Goal: Navigation & Orientation: Go to known website

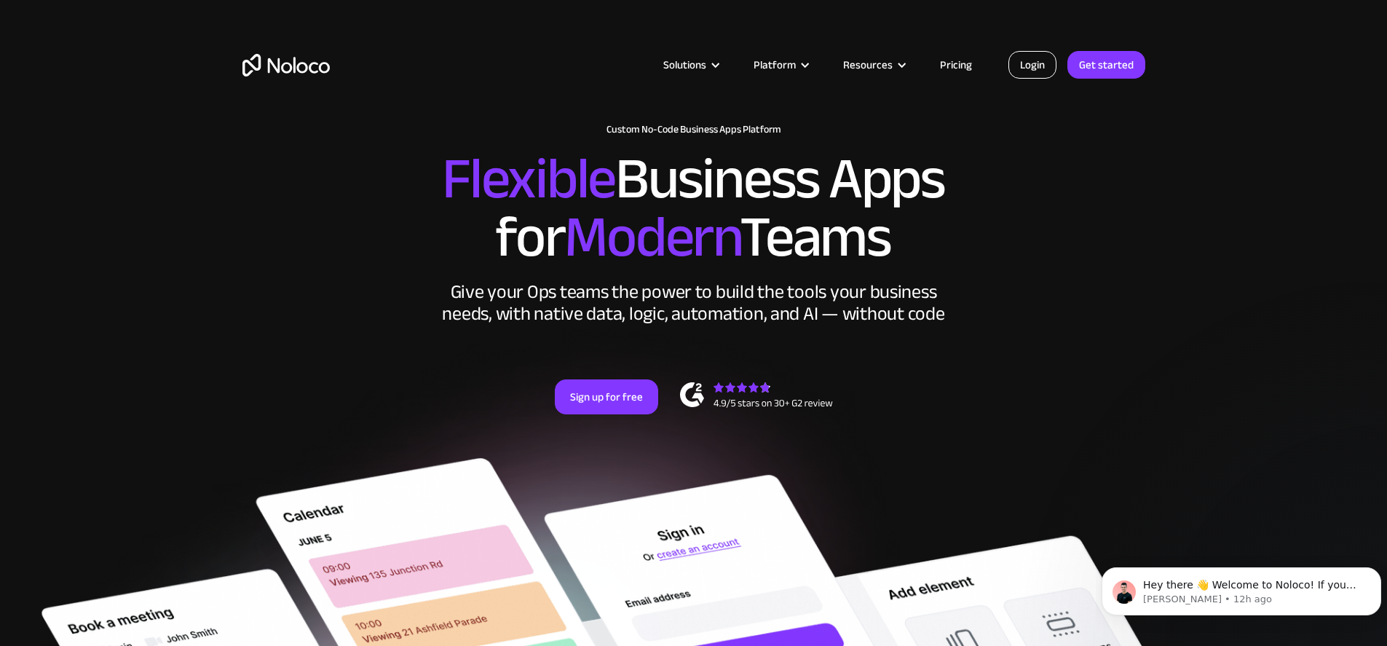
click at [1030, 74] on link "Login" at bounding box center [1032, 65] width 48 height 28
